Goal: Find specific page/section: Find specific page/section

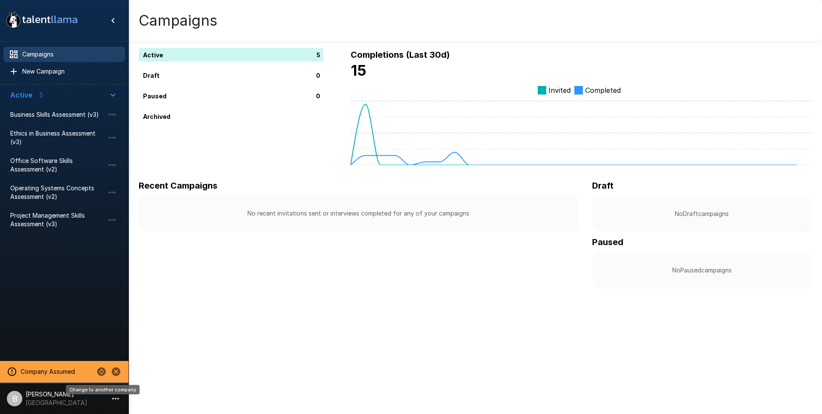
click at [98, 371] on icon "Change to another company" at bounding box center [101, 372] width 9 height 9
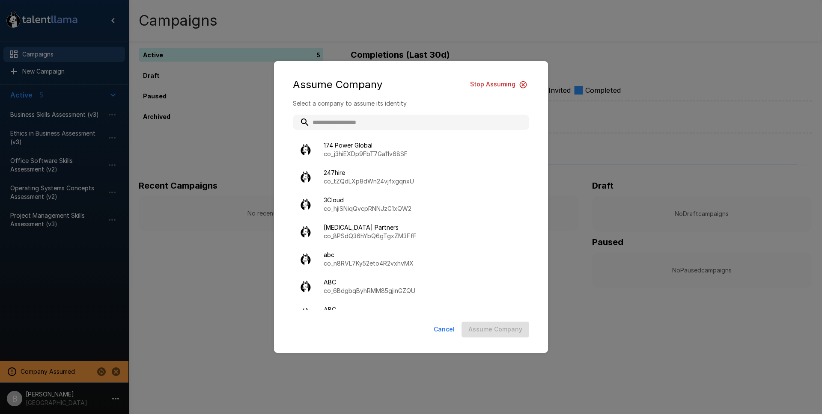
click at [339, 116] on input "text" at bounding box center [411, 122] width 236 height 15
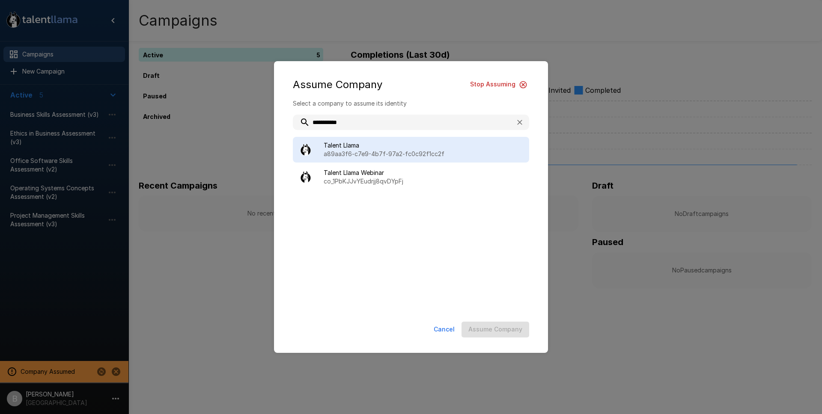
type input "**********"
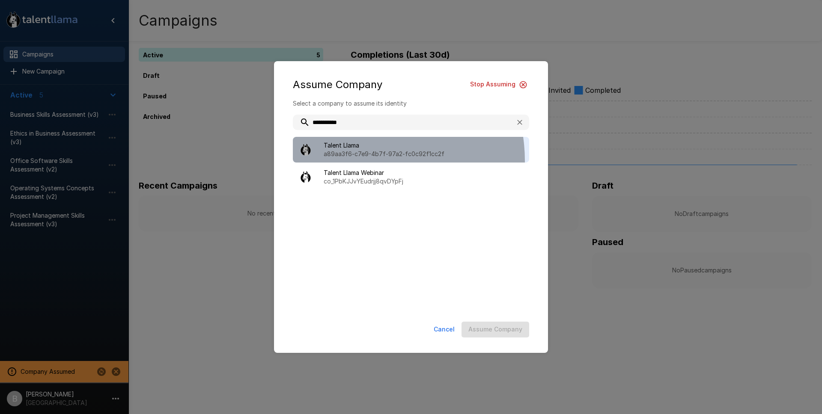
click at [357, 161] on div "Talent Llama a89aa3f6-c7e9-4b7f-97a2-fc0c92f1cc2f" at bounding box center [411, 150] width 236 height 26
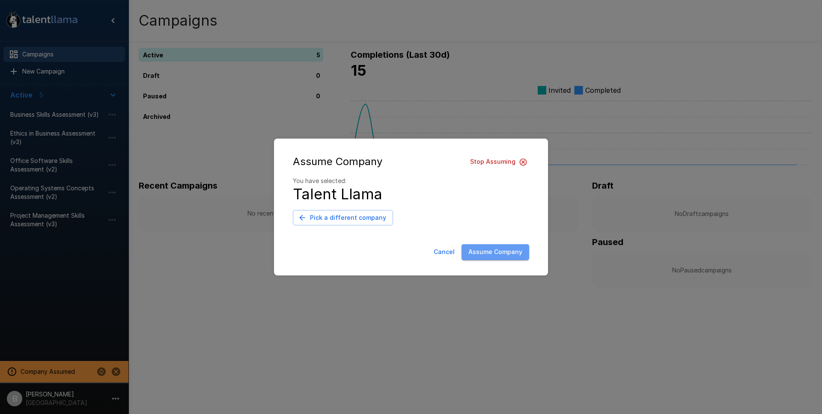
click at [499, 251] on button "Assume Company" at bounding box center [495, 252] width 68 height 16
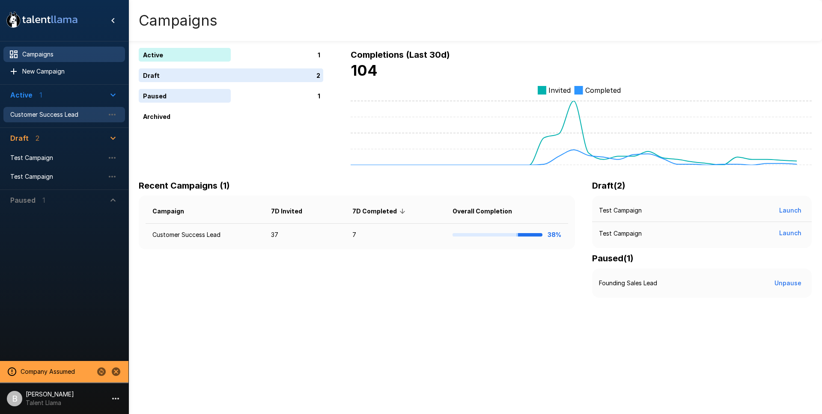
click at [48, 116] on span "Customer Success Lead" at bounding box center [57, 114] width 94 height 9
